Goal: Find contact information: Find contact information

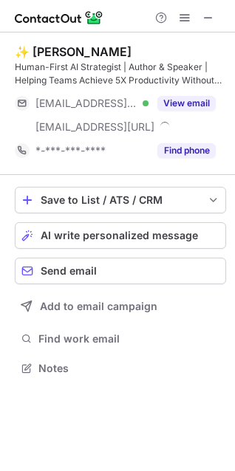
scroll to position [358, 235]
click at [46, 51] on div "✨ Alastair McDermott" at bounding box center [73, 51] width 117 height 15
drag, startPoint x: 46, startPoint y: 51, endPoint x: 93, endPoint y: 52, distance: 46.5
click at [93, 52] on div "✨ Alastair McDermott" at bounding box center [73, 51] width 117 height 15
copy div "Alastair McDermott"
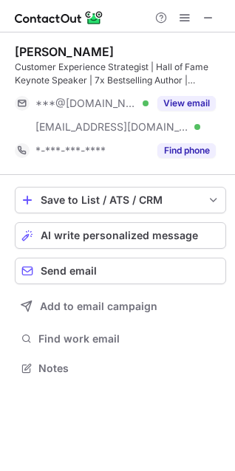
scroll to position [358, 235]
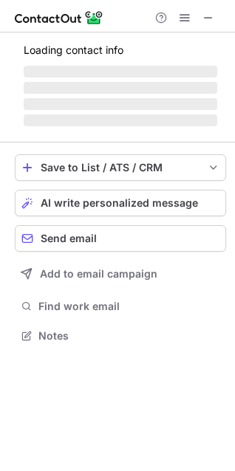
scroll to position [358, 235]
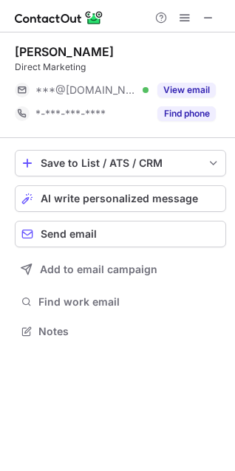
scroll to position [321, 235]
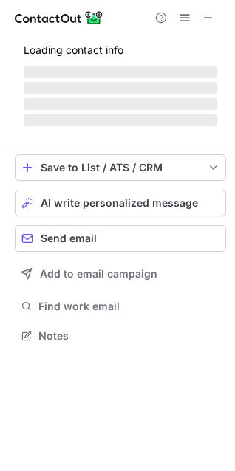
scroll to position [358, 235]
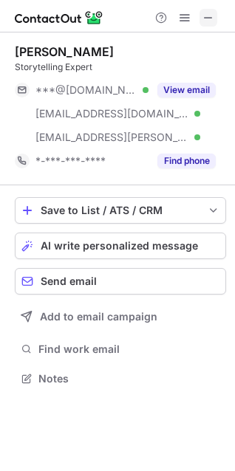
click at [207, 16] on span at bounding box center [208, 18] width 12 height 12
